Goal: Submit feedback/report problem

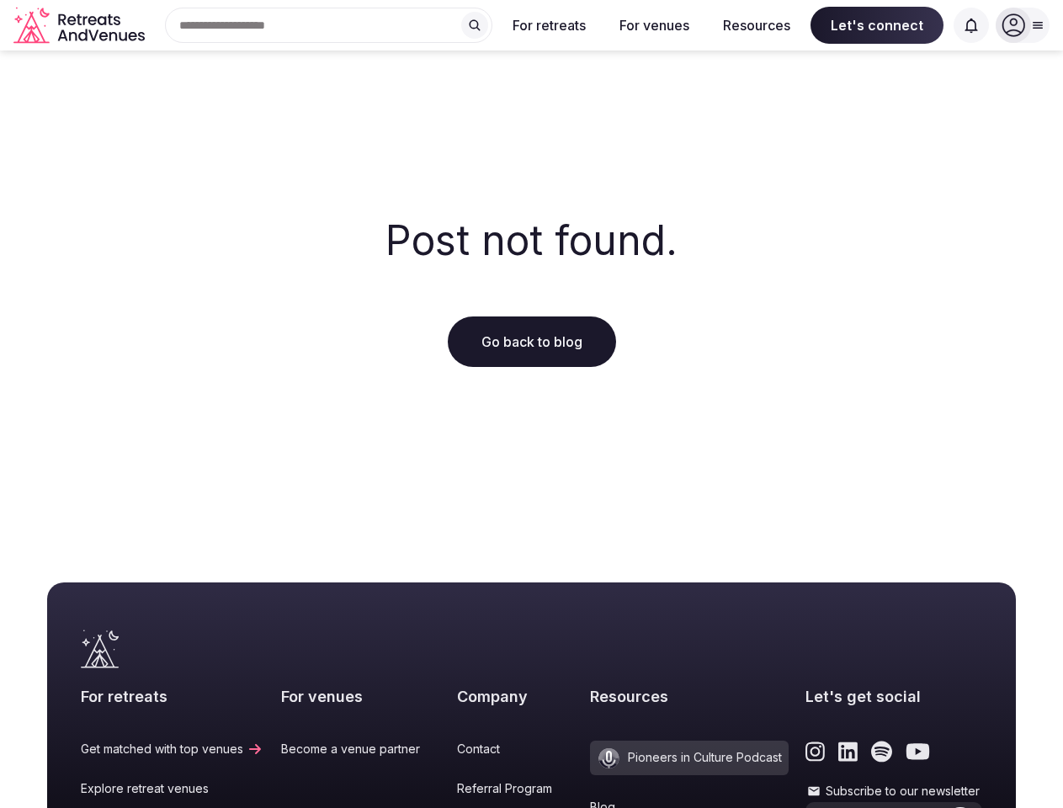
click at [531, 404] on div "Post not found. Go back to blog" at bounding box center [531, 292] width 1063 height 485
click at [329, 25] on div "Search Popular Destinations [GEOGRAPHIC_DATA], [GEOGRAPHIC_DATA] [GEOGRAPHIC_DA…" at bounding box center [321, 25] width 341 height 35
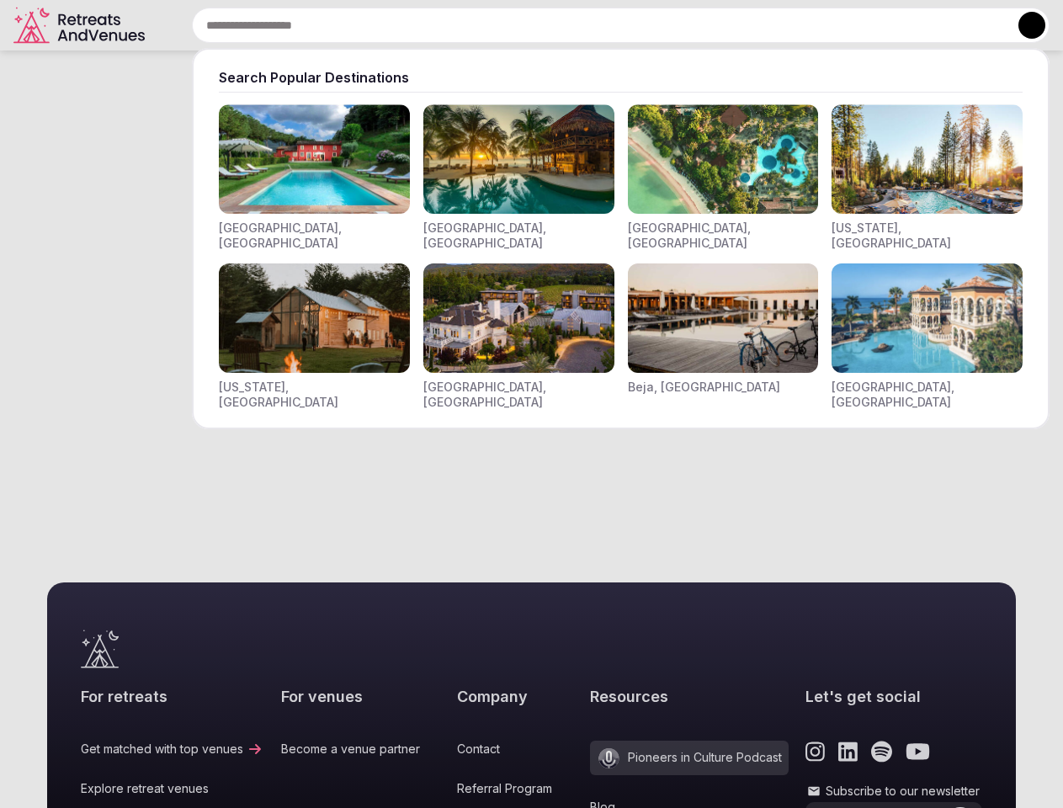
click at [475, 25] on input "text" at bounding box center [620, 25] width 857 height 35
click at [549, 25] on input "text" at bounding box center [620, 25] width 857 height 35
click at [654, 25] on input "text" at bounding box center [620, 25] width 857 height 35
click at [756, 25] on input "text" at bounding box center [620, 25] width 857 height 35
click at [877, 25] on input "text" at bounding box center [620, 25] width 857 height 35
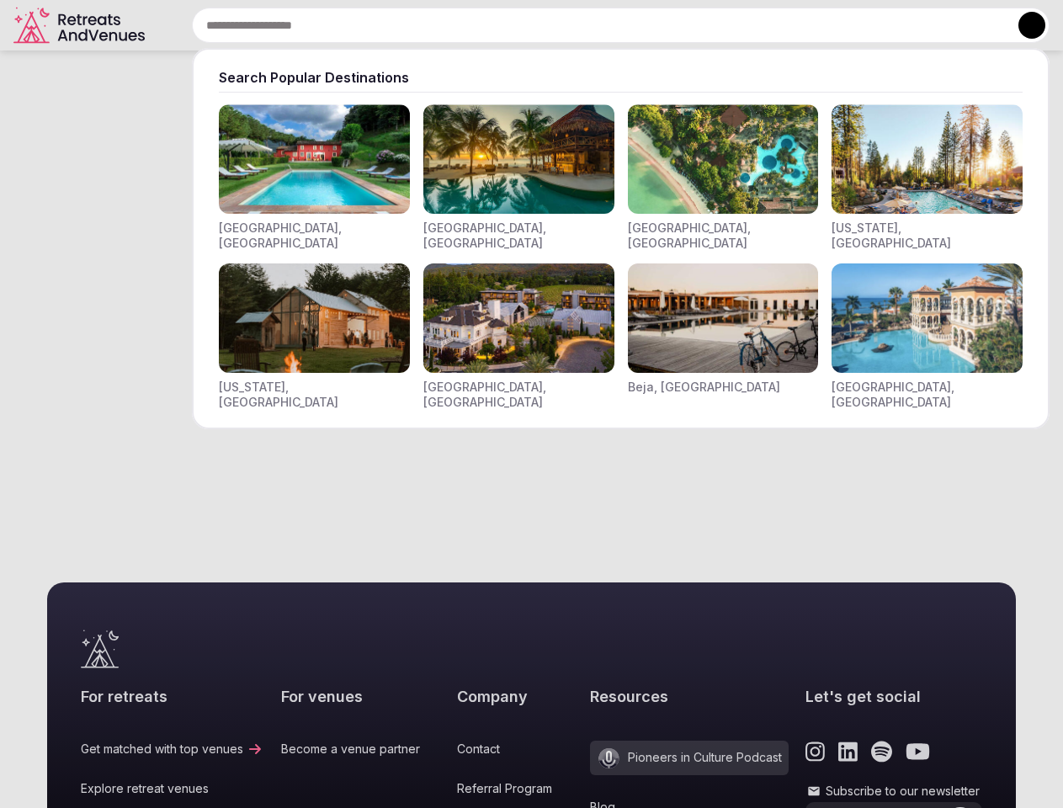
click at [971, 25] on input "text" at bounding box center [620, 25] width 857 height 35
click at [1022, 25] on button at bounding box center [1031, 25] width 27 height 27
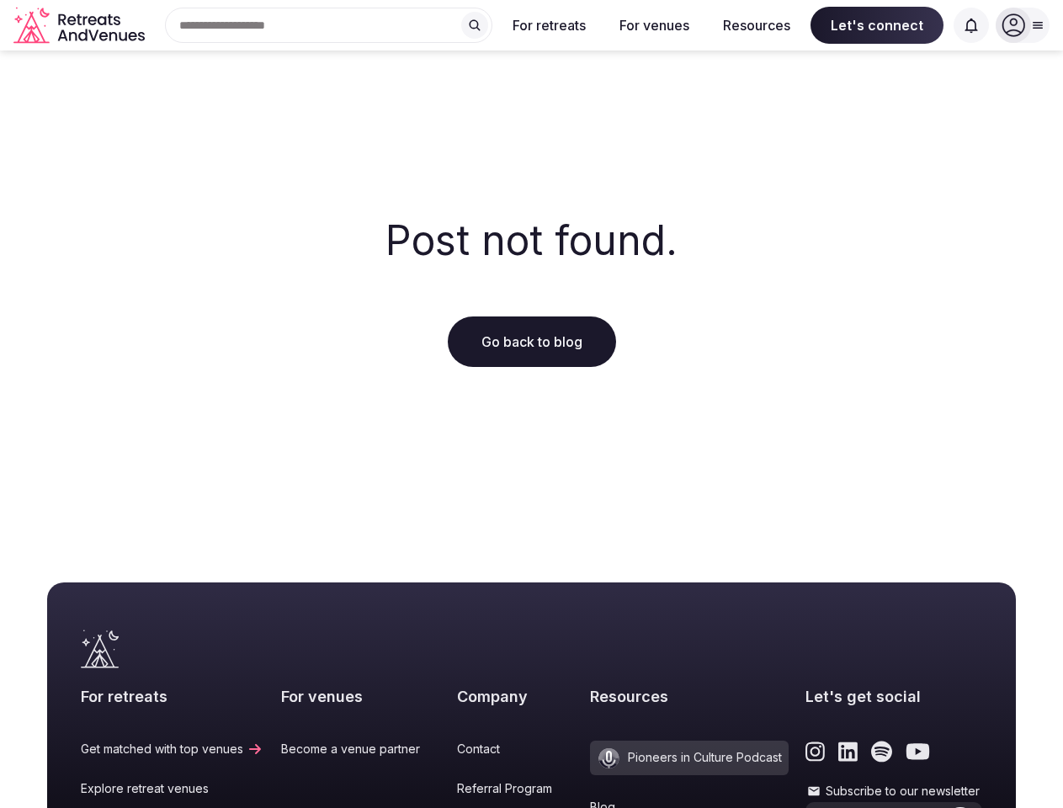
click at [954, 807] on icon "submit" at bounding box center [960, 824] width 13 height 11
